Goal: Transaction & Acquisition: Purchase product/service

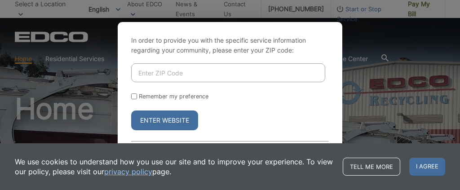
click at [223, 70] on input "Enter ZIP Code" at bounding box center [228, 72] width 194 height 19
type input "91950"
click at [169, 123] on button "Enter Website" at bounding box center [164, 121] width 67 height 20
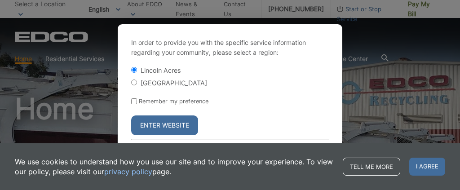
click at [137, 80] on div "[GEOGRAPHIC_DATA]" at bounding box center [230, 82] width 198 height 9
click at [133, 80] on input "[GEOGRAPHIC_DATA]" at bounding box center [134, 83] width 6 height 6
radio input "true"
click at [175, 130] on button "Enter Website" at bounding box center [164, 125] width 67 height 20
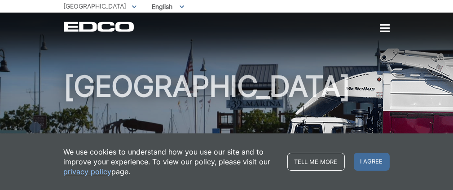
click at [390, 171] on span "I agree" at bounding box center [372, 162] width 36 height 18
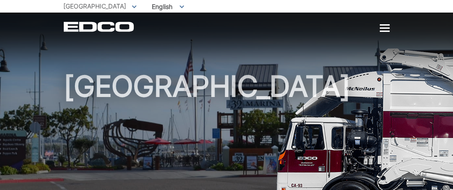
click at [0, 0] on link "Pay My Bill" at bounding box center [0, 0] width 0 height 0
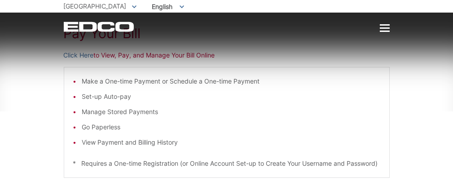
scroll to position [135, 0]
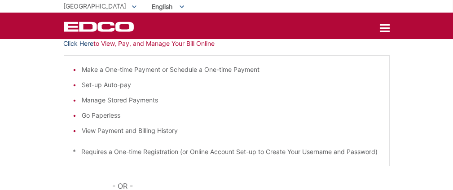
click at [64, 49] on link "Click Here" at bounding box center [79, 44] width 30 height 10
